Goal: Task Accomplishment & Management: Use online tool/utility

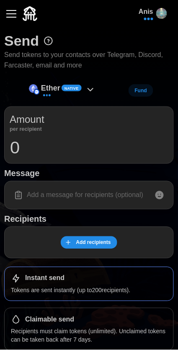
scroll to position [30, 0]
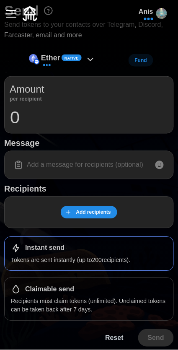
click at [83, 250] on div "Instant send" at bounding box center [89, 248] width 156 height 10
click at [100, 301] on p "Recipients must claim tokens (unlimited). Unclaimed tokens can be taken back af…" at bounding box center [89, 305] width 156 height 17
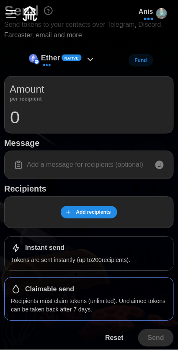
scroll to position [0, 0]
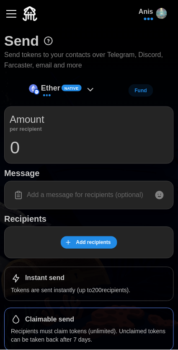
click at [14, 14] on div "button" at bounding box center [11, 13] width 10 height 1
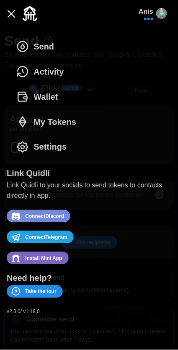
click at [48, 259] on span "Install Mini App" at bounding box center [43, 258] width 37 height 11
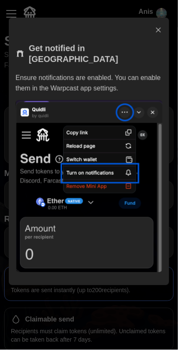
click at [158, 28] on icon "button" at bounding box center [159, 30] width 8 height 8
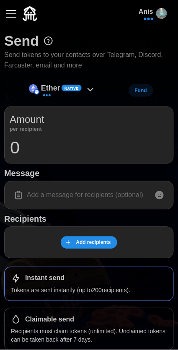
click at [151, 16] on span "button" at bounding box center [148, 18] width 9 height 9
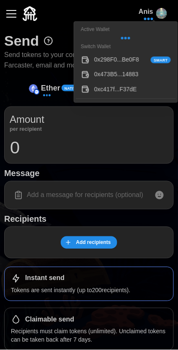
click at [116, 88] on div "0xc417f...F37dE" at bounding box center [132, 89] width 77 height 9
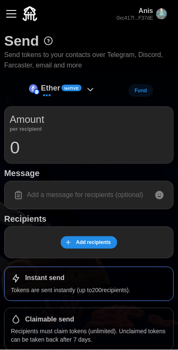
click at [80, 90] on div "Ether Native" at bounding box center [62, 90] width 75 height 19
click at [18, 14] on button "button" at bounding box center [11, 14] width 14 height 14
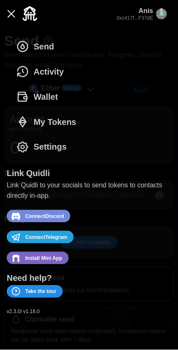
click at [92, 121] on div "Send Activity Wallet My Tokens Settings" at bounding box center [89, 97] width 165 height 126
click at [59, 121] on span "My Tokens" at bounding box center [55, 122] width 43 height 24
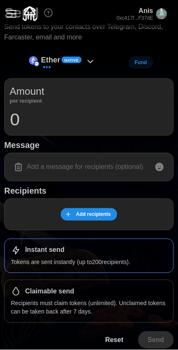
scroll to position [30, 0]
